Goal: Check status: Check status

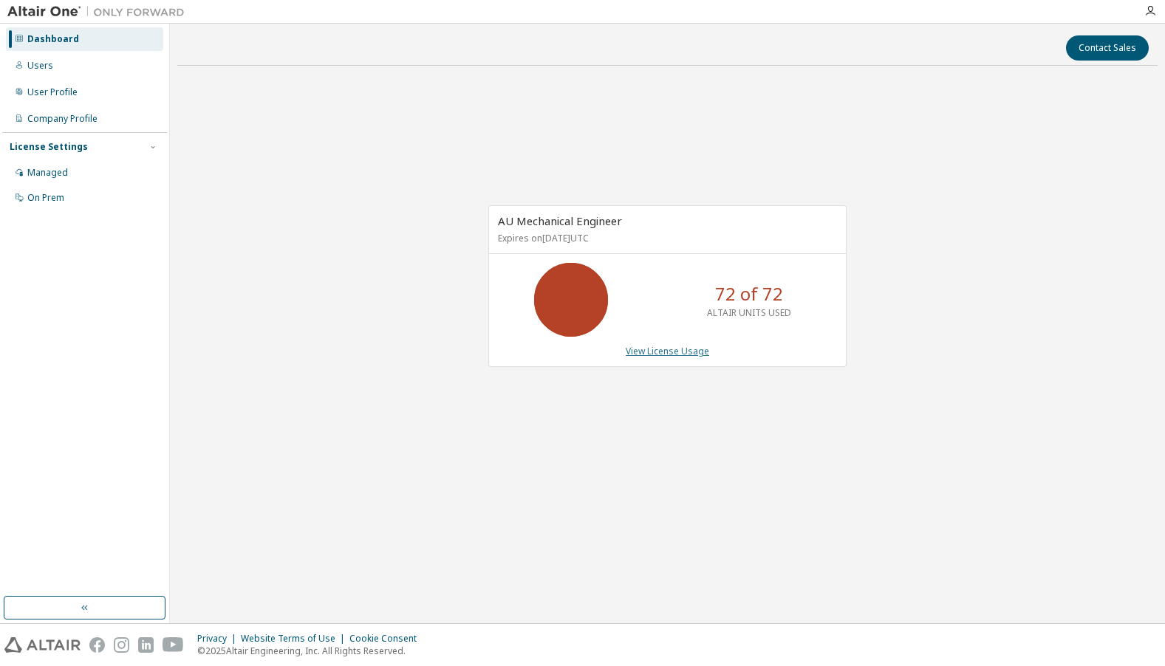
click at [680, 353] on link "View License Usage" at bounding box center [667, 351] width 83 height 13
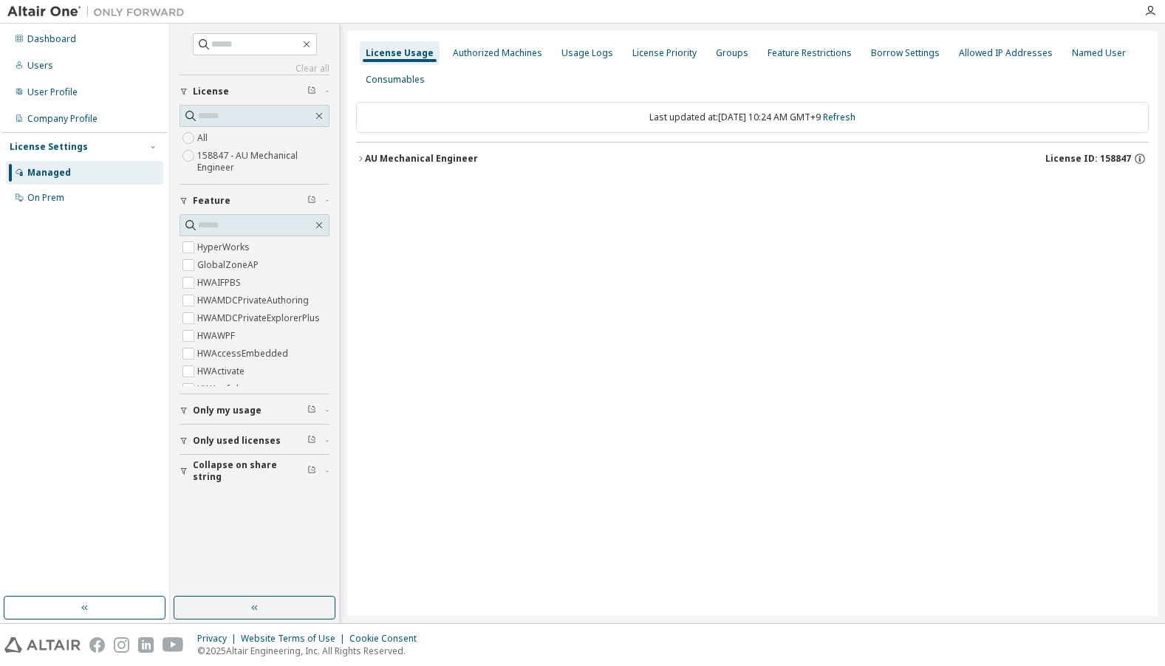
click at [374, 157] on div "AU Mechanical Engineer" at bounding box center [421, 159] width 113 height 12
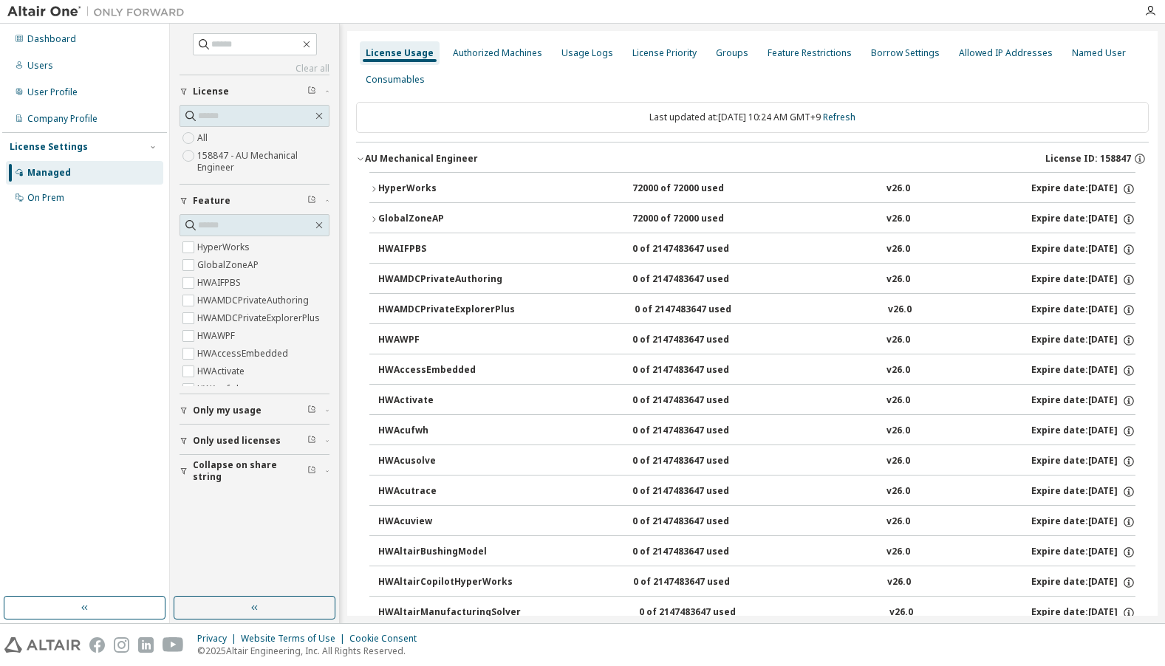
click at [395, 189] on div "HyperWorks" at bounding box center [444, 188] width 133 height 13
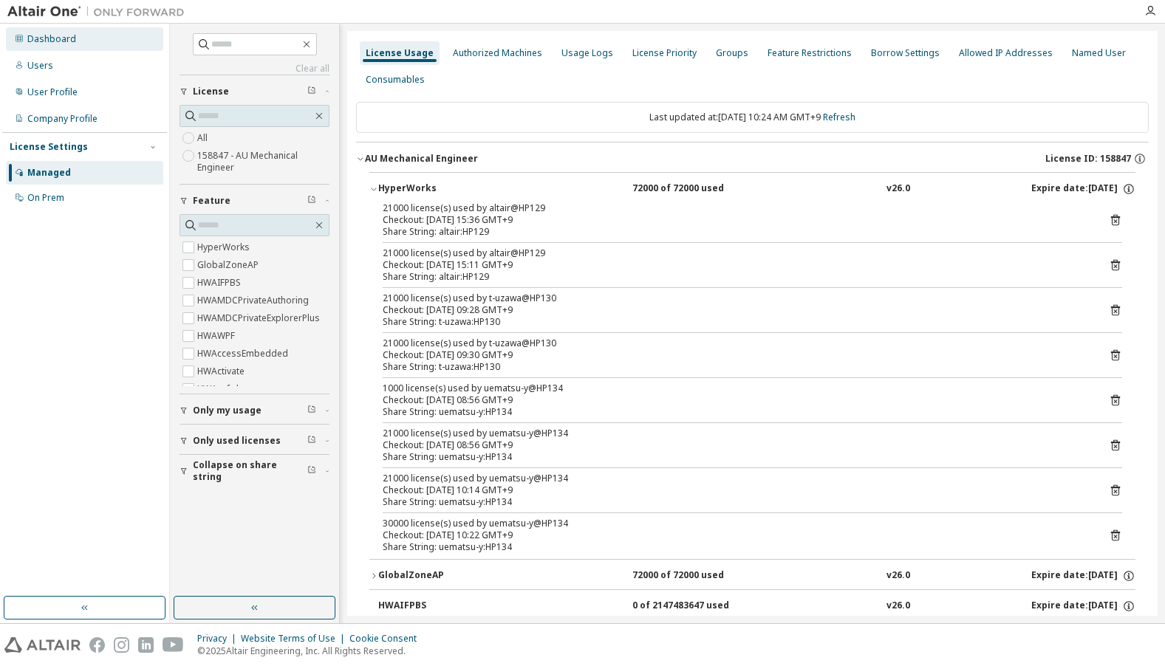
click at [52, 39] on div "Dashboard" at bounding box center [51, 39] width 49 height 12
